Goal: Navigation & Orientation: Find specific page/section

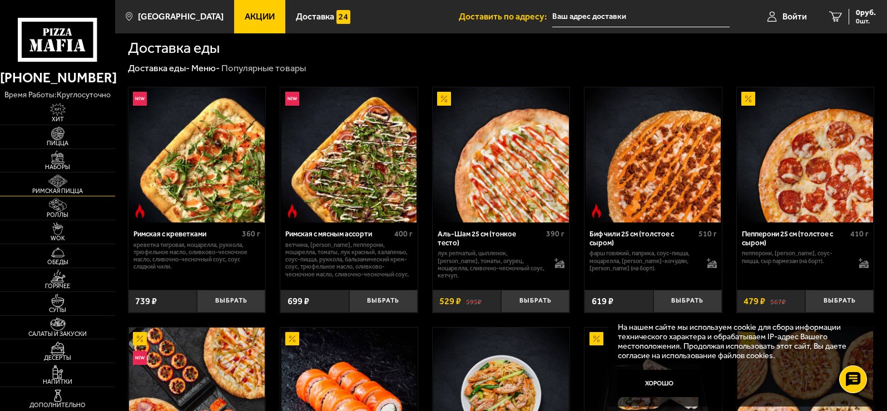
scroll to position [278, 0]
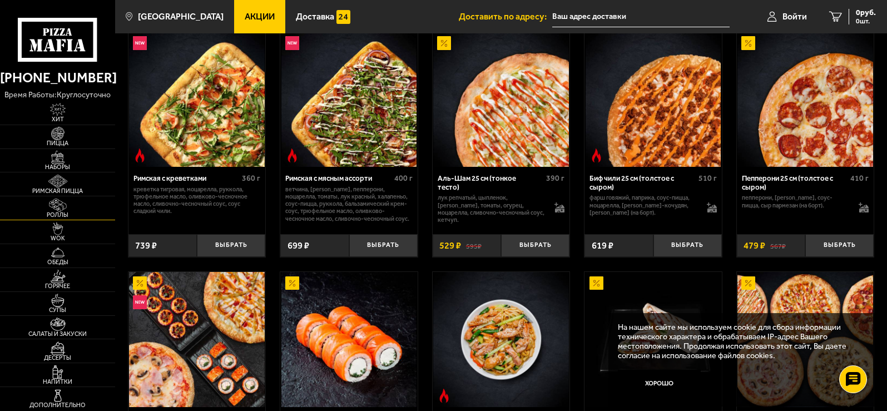
click at [55, 207] on img at bounding box center [58, 205] width 36 height 13
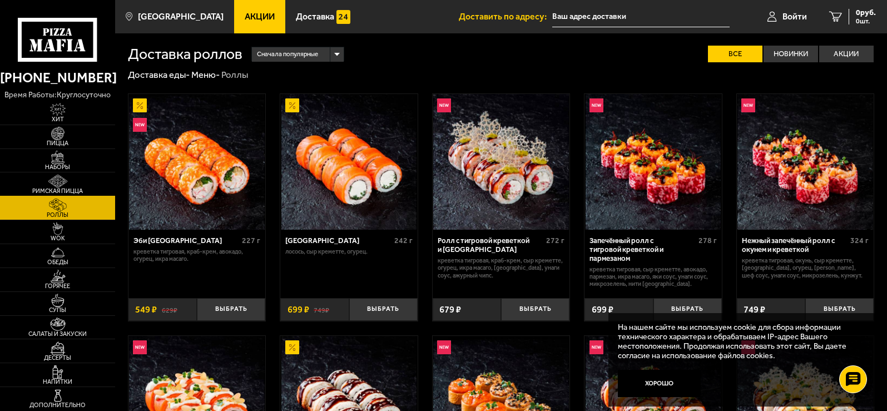
click at [56, 181] on img at bounding box center [58, 181] width 36 height 13
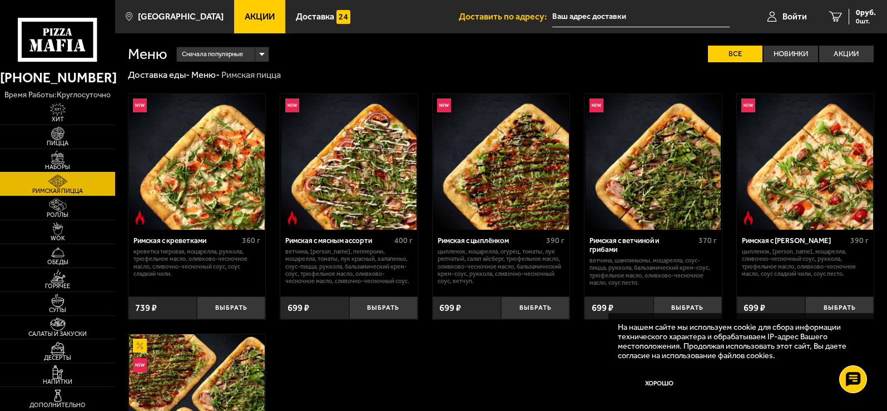
click at [63, 160] on img at bounding box center [58, 157] width 36 height 13
